Goal: Information Seeking & Learning: Find specific fact

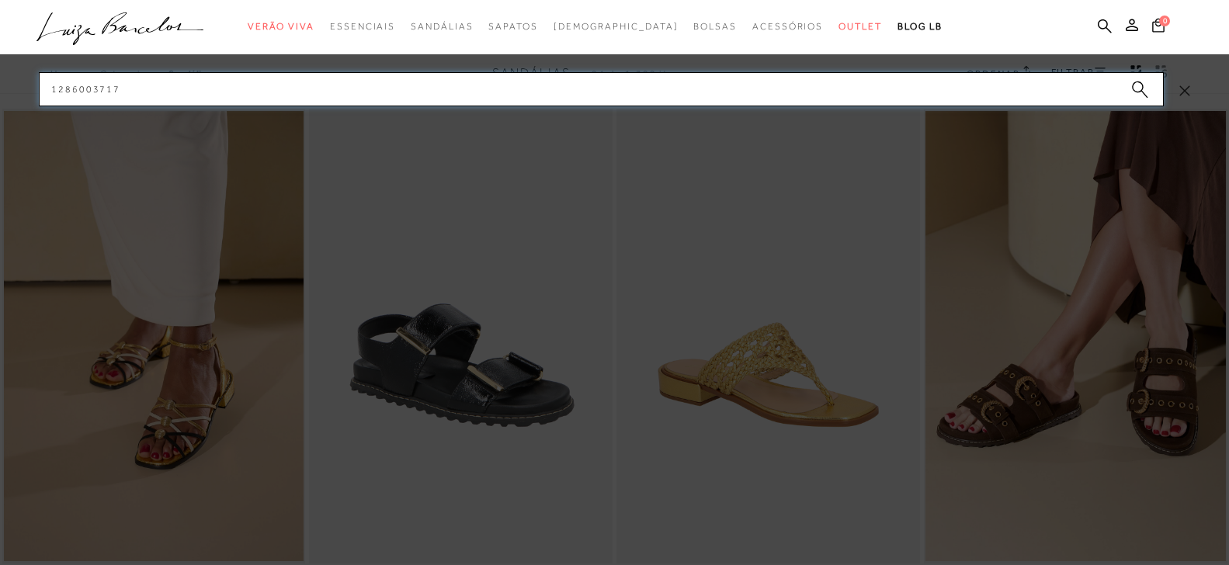
click at [39, 85] on input "1286003717" at bounding box center [601, 89] width 1125 height 34
paste input "3180040"
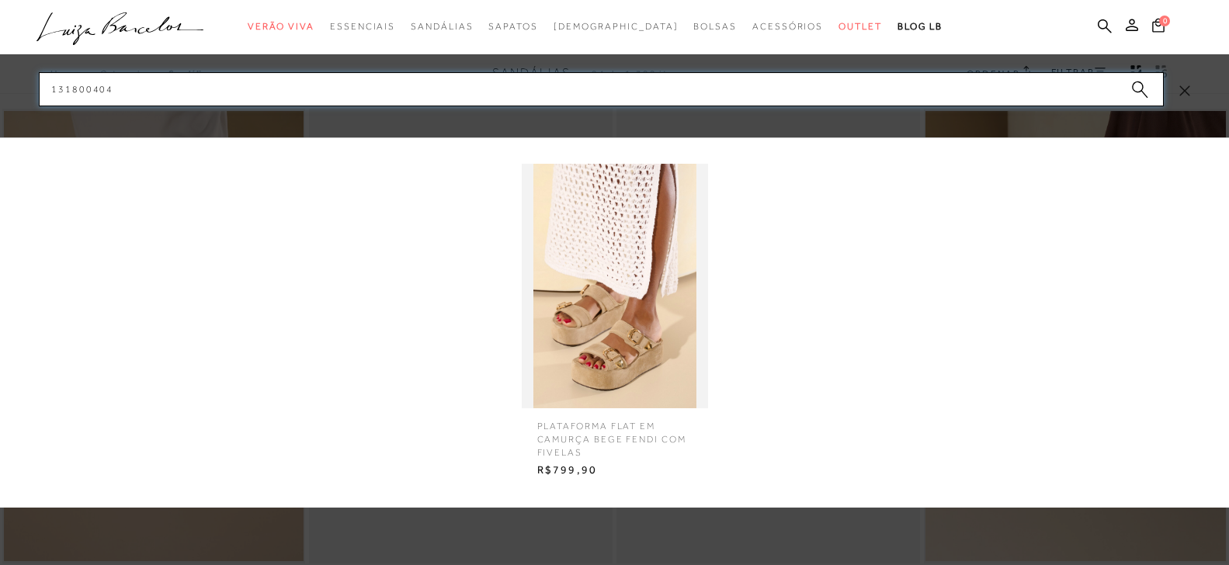
type input "131800404"
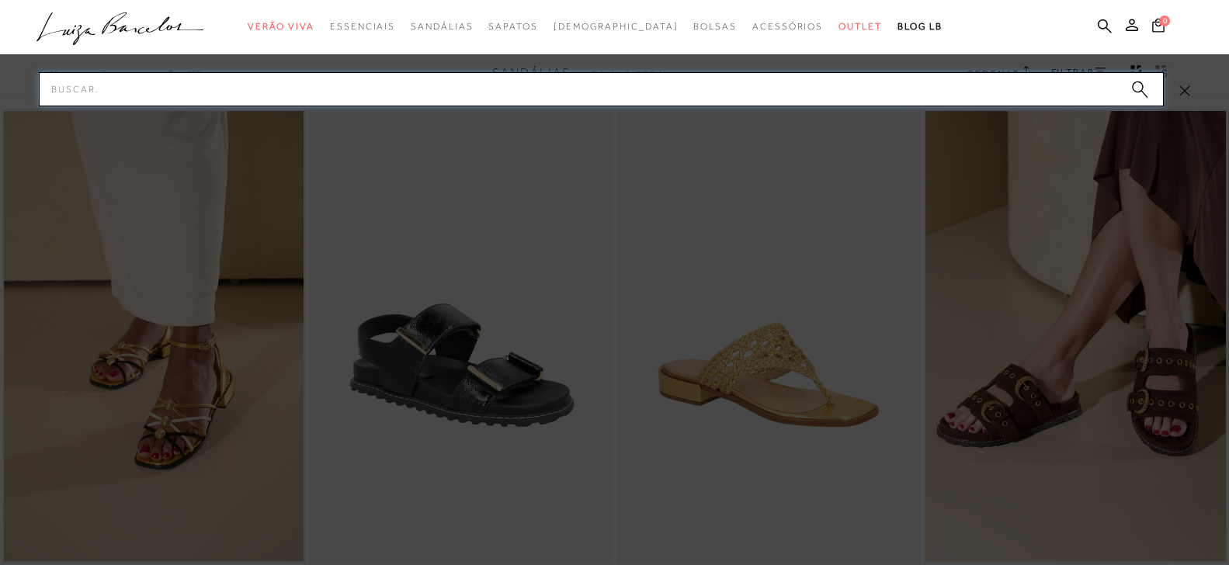
click at [172, 85] on input "Pesquisar" at bounding box center [601, 89] width 1125 height 34
paste input "14260003"
drag, startPoint x: 186, startPoint y: 92, endPoint x: 0, endPoint y: 105, distance: 186.7
click at [39, 105] on input "142600032" at bounding box center [601, 89] width 1125 height 34
paste input "3180039"
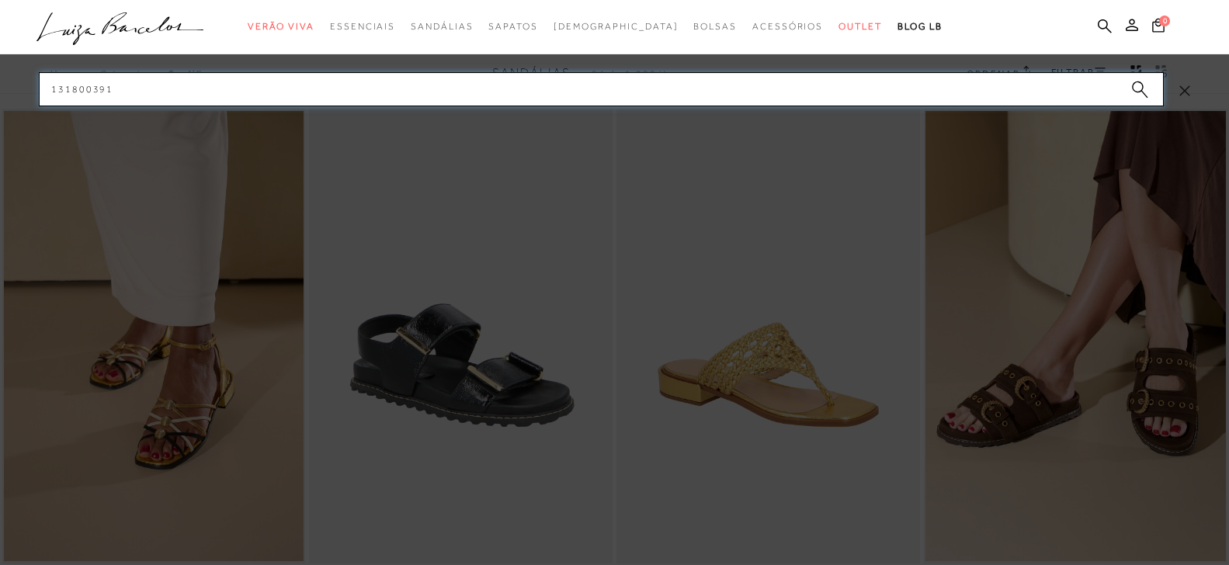
click at [39, 86] on input "131800391" at bounding box center [601, 89] width 1125 height 34
paste input "77771316"
drag, startPoint x: 110, startPoint y: 85, endPoint x: 70, endPoint y: 89, distance: 40.5
click at [99, 85] on input "777713162" at bounding box center [601, 89] width 1125 height 34
drag, startPoint x: 130, startPoint y: 101, endPoint x: 28, endPoint y: 95, distance: 102.6
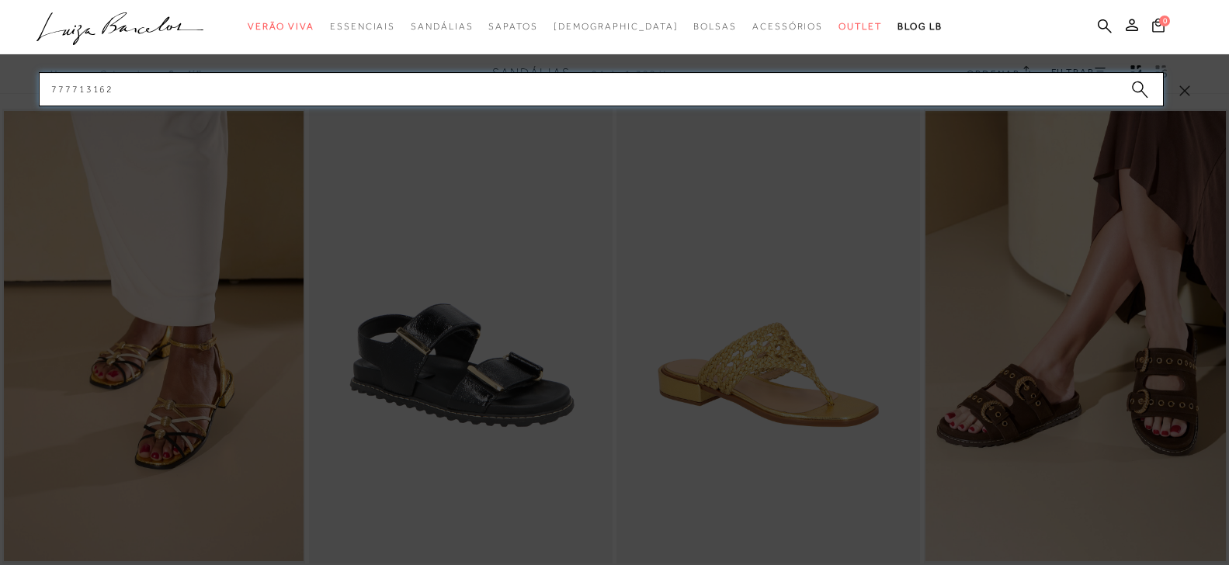
click at [39, 91] on input "777713162" at bounding box center [601, 89] width 1125 height 34
paste input "14080007"
drag, startPoint x: 172, startPoint y: 79, endPoint x: 57, endPoint y: 88, distance: 116.0
click at [57, 88] on input "140800073" at bounding box center [601, 89] width 1125 height 34
paste input "11610122"
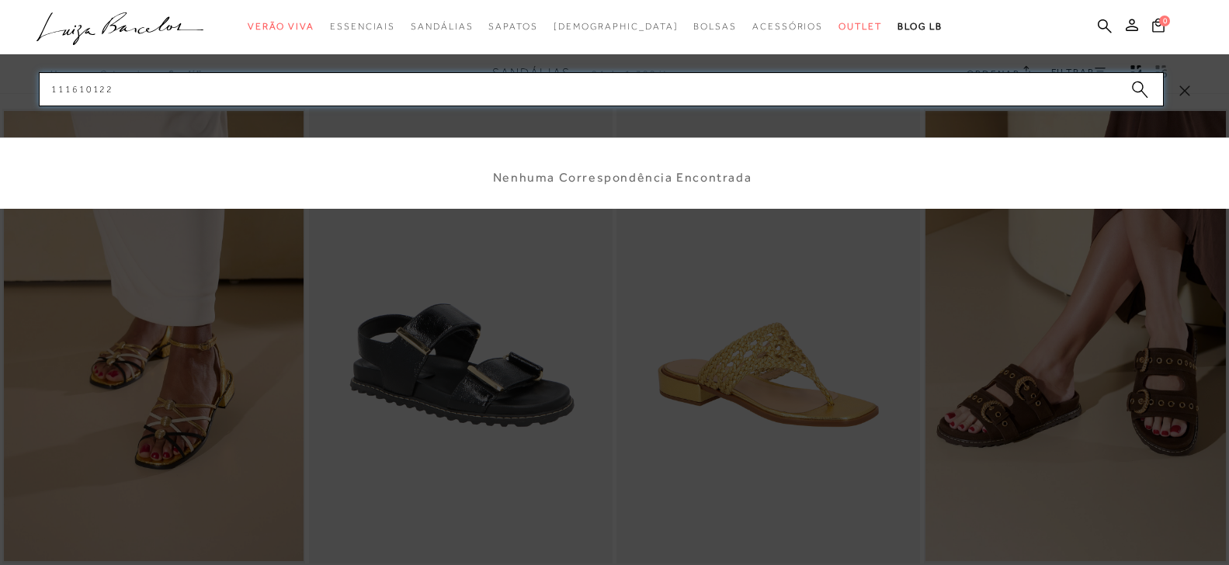
drag, startPoint x: 138, startPoint y: 85, endPoint x: 19, endPoint y: 84, distance: 118.8
click at [39, 78] on input "111610122" at bounding box center [601, 89] width 1125 height 34
paste input
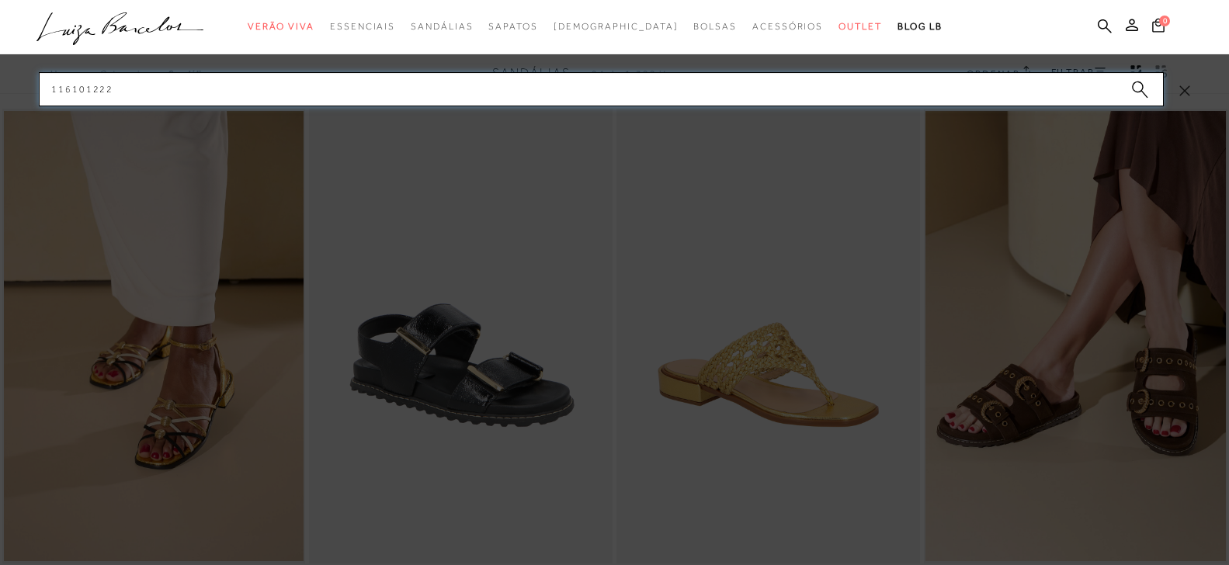
drag, startPoint x: 186, startPoint y: 95, endPoint x: 0, endPoint y: 62, distance: 189.2
click at [39, 72] on input "116101222" at bounding box center [601, 89] width 1125 height 34
paste input "3230019"
drag, startPoint x: 160, startPoint y: 75, endPoint x: 0, endPoint y: 99, distance: 161.8
click at [39, 99] on input "132300196" at bounding box center [601, 89] width 1125 height 34
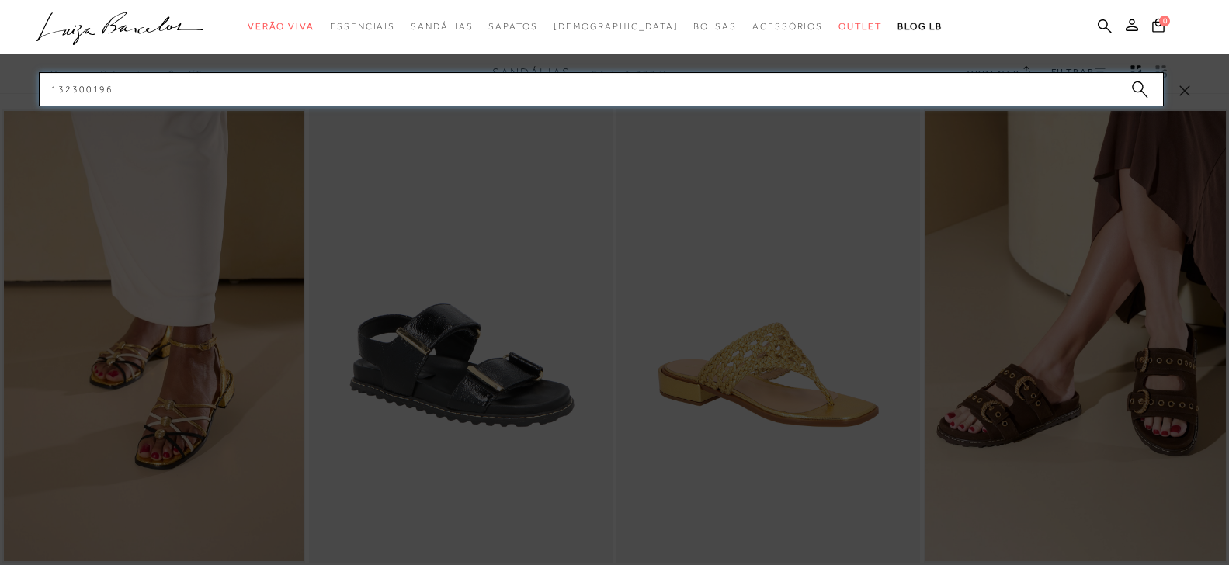
paste input "2350247"
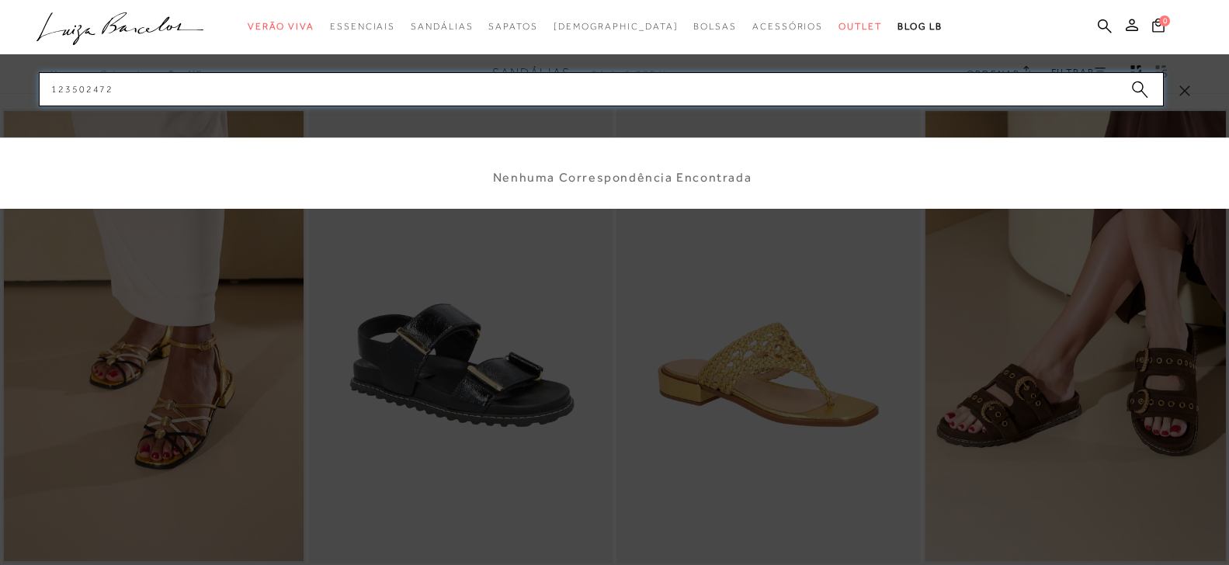
type input "123502472"
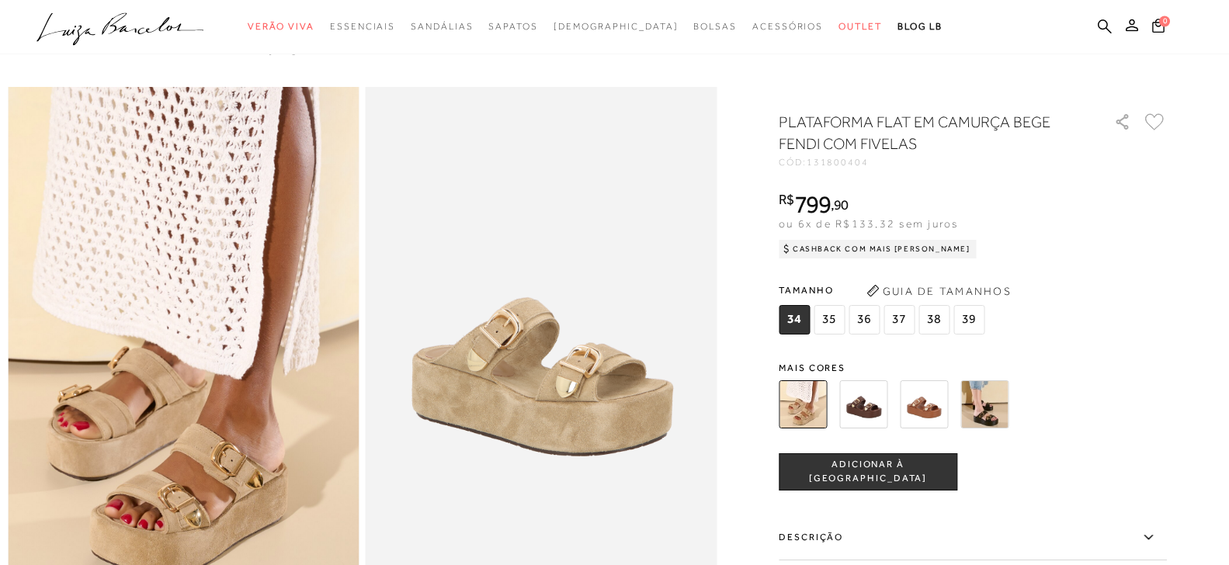
scroll to position [396, 0]
